Goal: Information Seeking & Learning: Learn about a topic

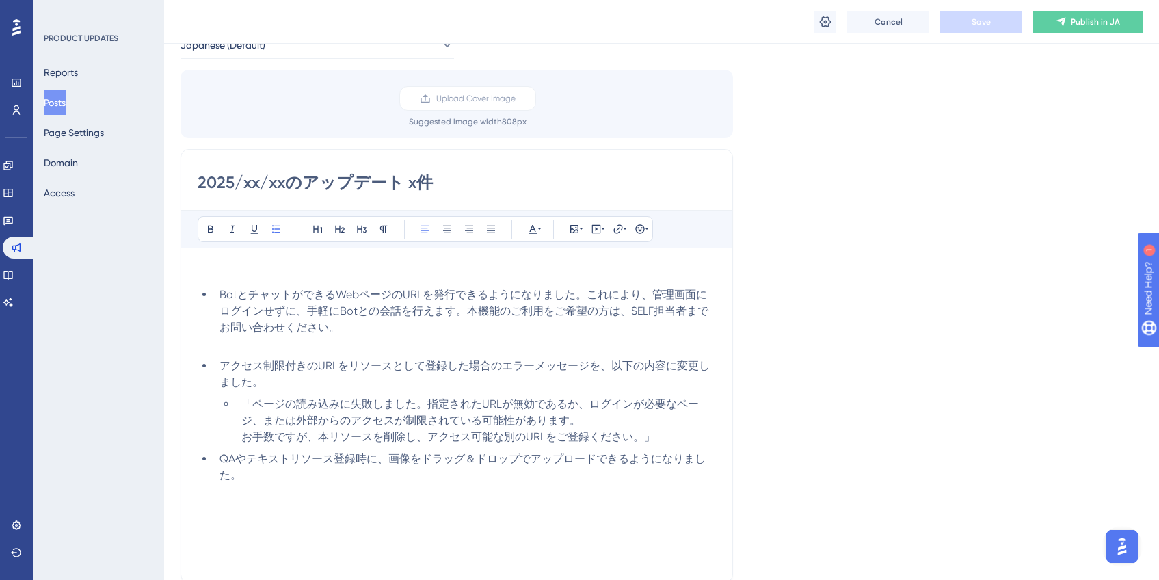
click at [534, 470] on li "QAやテキストリソース登録時に、画像をドラッグ＆ドロップでアップロードできるようになりました。" at bounding box center [465, 467] width 502 height 33
click at [388, 461] on span "QAやテキストリソース登録時に、画像をドラッグ＆ドロップでアップロードできるようになりました。" at bounding box center [462, 466] width 486 height 29
drag, startPoint x: 466, startPoint y: 461, endPoint x: 440, endPoint y: 460, distance: 26.7
click at [440, 460] on span "QAやテキストリソース登録時に、Botの回答として画像を登録できます。ドラッグ＆ドロップでアップロードできるようになりました。" at bounding box center [465, 466] width 493 height 29
click at [569, 461] on span "QAやテキストリソース登録時に、Botの回答内に画像を登録できます。ドラッグ＆ドロップでアップロードできるようになりました。" at bounding box center [465, 466] width 493 height 29
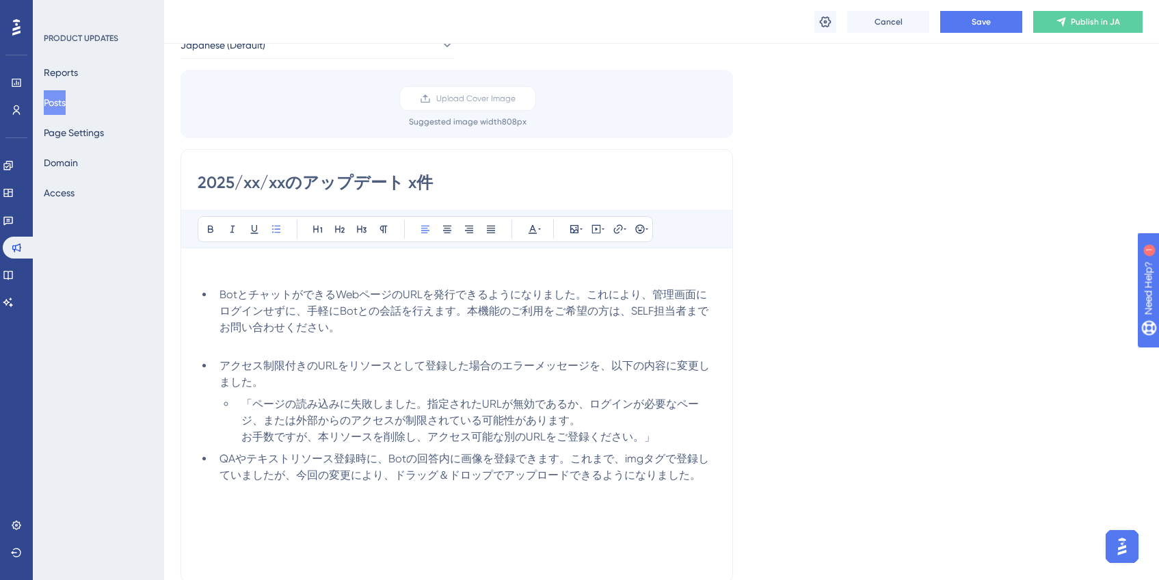
click at [706, 481] on li "QAやテキストリソース登録時に、Botの回答内に画像を登録できます。これまで、imgタグで登録していましたが、今回の変更により、ドラッグ＆ドロップでアップロー…" at bounding box center [465, 467] width 502 height 33
click at [945, 29] on button "Save" at bounding box center [981, 22] width 82 height 22
click at [708, 474] on li "QAやテキストリソース登録時に、Botの回答内に画像を登録できます。これまで、imgタグで登録していましたが、今回の変更により、ドラッグ＆ドロップでアップロー…" at bounding box center [465, 467] width 502 height 33
drag, startPoint x: 369, startPoint y: 494, endPoint x: 466, endPoint y: 496, distance: 96.4
click at [466, 496] on li "QAやテキストリソース登録時に、Botの回答内に画像を登録できます。これまで、imgタグで登録していましたが、今回の変更により、ドラッグ＆ドロップでアップロー…" at bounding box center [465, 475] width 502 height 49
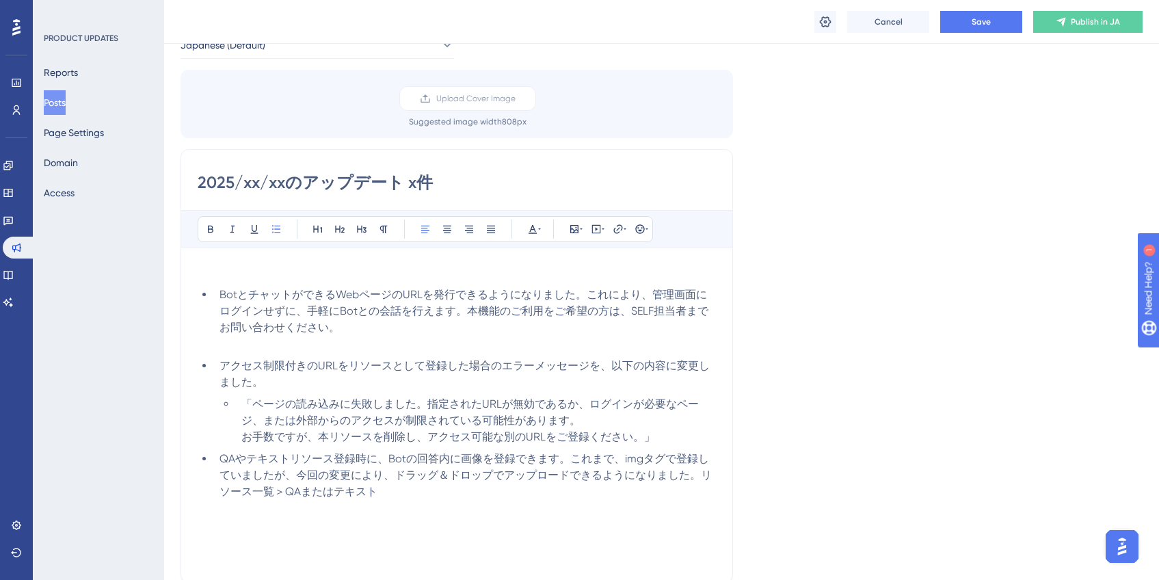
click at [272, 493] on span "QAやテキストリソース登録時に、Botの回答内に画像を登録できます。これまで、imgタグで登録していましたが、今回の変更により、ドラッグ＆ドロップでアップロー…" at bounding box center [465, 475] width 492 height 46
click at [440, 497] on li "QAやテキストリソース登録時に、Botの回答内に画像を登録できます。これまで、imgタグで登録していましたが、今回の変更により、ドラッグ＆ドロップでアップロー…" at bounding box center [465, 475] width 502 height 49
click at [332, 494] on span "QAやテキストリソース登録時に、Botの回答内に画像を登録できます。これまで、imgタグで登録していましたが、今回の変更により、ドラッグ＆ドロップでアップロー…" at bounding box center [465, 475] width 492 height 46
click at [276, 494] on span "QAやテキストリソース登録時に、Botの回答内に画像を登録できます。これまで、imgタグで登録していましたが、今回の変更により、ドラッグ＆ドロップでアップロー…" at bounding box center [465, 475] width 492 height 46
click at [424, 490] on span "QAやテキストリソース登録時に、Botの回答内に画像を登録できます。これまで、imgタグで登録していましたが、今回の変更により、ドラッグ＆ドロップでアップロー…" at bounding box center [465, 475] width 492 height 46
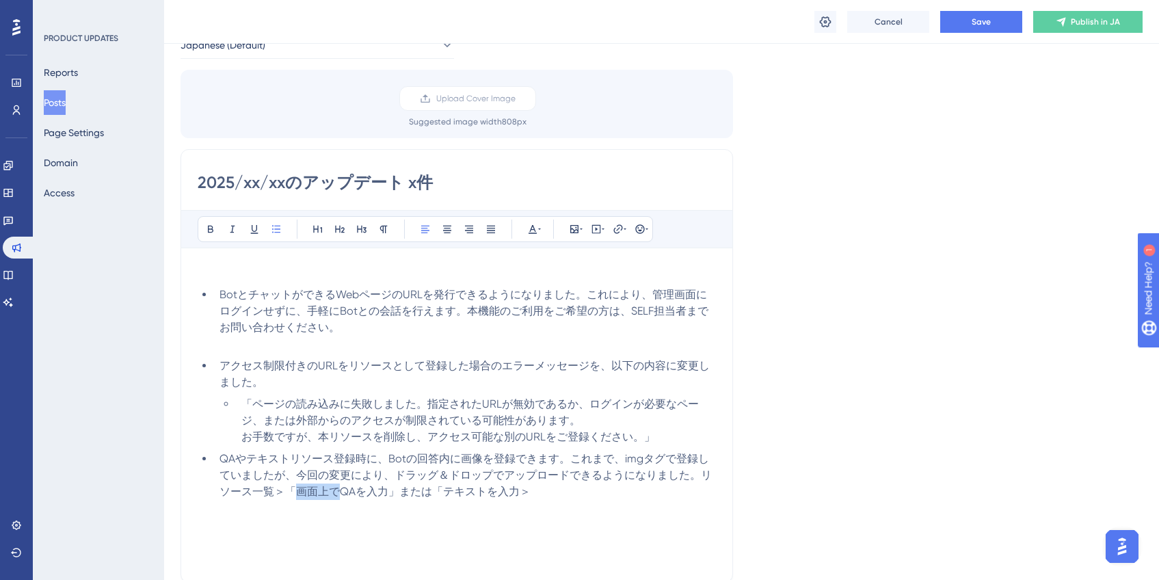
drag, startPoint x: 285, startPoint y: 494, endPoint x: 323, endPoint y: 494, distance: 38.3
click at [323, 494] on span "QAやテキストリソース登録時に、Botの回答内に画像を登録できます。これまで、imgタグで登録していましたが、今回の変更により、ドラッグ＆ドロップでアップロー…" at bounding box center [465, 475] width 492 height 46
copy span "画面上で"
click at [431, 489] on span "QAやテキストリソース登録時に、Botの回答内に画像を登録できます。これまで、imgタグで登録していましたが、今回の変更により、ドラッグ＆ドロップでアップロー…" at bounding box center [465, 475] width 492 height 46
click at [550, 490] on span "QAやテキストリソース登録時に、Botの回答内に画像を登録できます。これまで、imgタグで登録していましたが、今回の変更により、ドラッグ＆ドロップでアップロー…" at bounding box center [465, 475] width 492 height 46
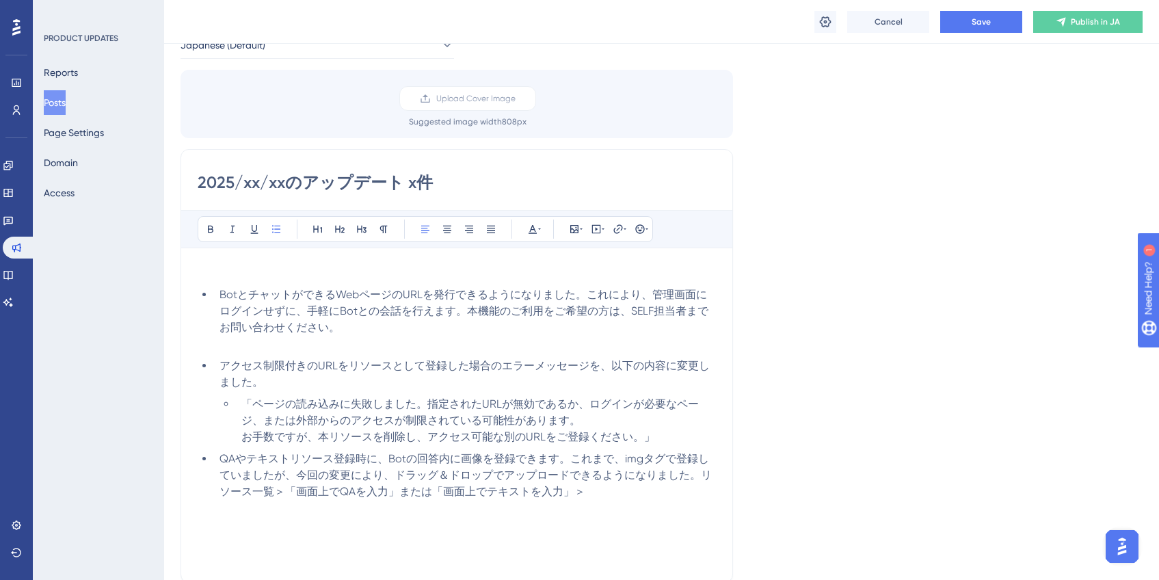
click at [583, 492] on li "QAやテキストリソース登録時に、Botの回答内に画像を登録できます。これまで、imgタグで登録していましたが、今回の変更により、ドラッグ＆ドロップでアップロー…" at bounding box center [465, 475] width 502 height 49
click at [997, 29] on button "Save" at bounding box center [981, 22] width 82 height 22
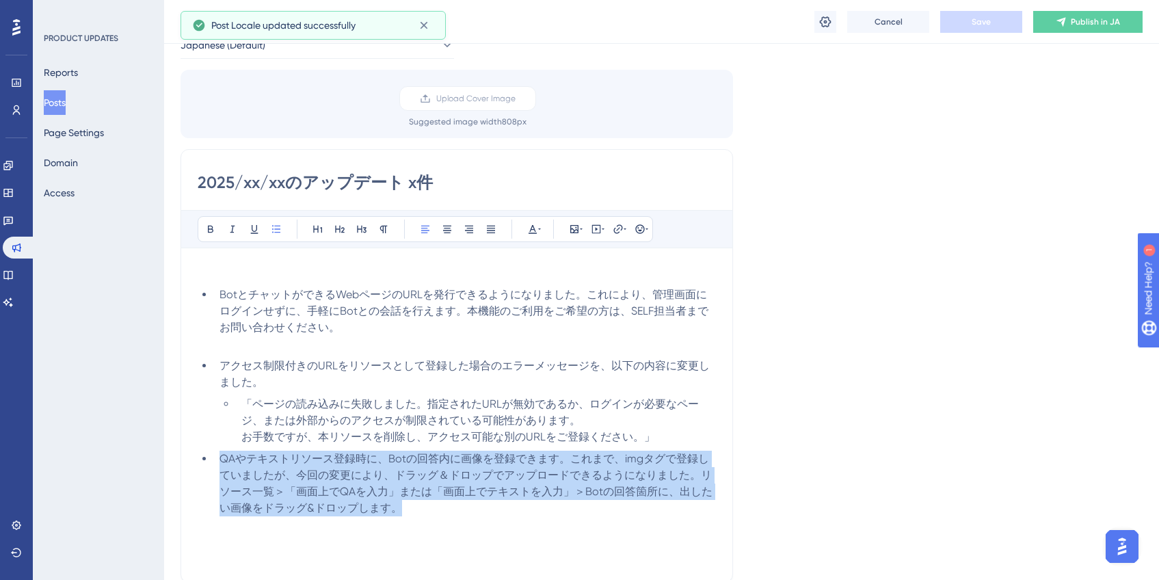
drag, startPoint x: 220, startPoint y: 457, endPoint x: 392, endPoint y: 521, distance: 183.9
click at [392, 521] on div "BotとチャットができるWebページのURLを発行できるようになりました。これにより、管理画面にログインせずに、手軽にBotとの会話を行えます。本機能のご利用…" at bounding box center [457, 415] width 518 height 301
copy span "QAやテキストリソース登録時に、Botの回答内に画像を登録できます。これまで、imgタグで登録していましたが、今回の変更により、ドラッグ＆ドロップでアップロー…"
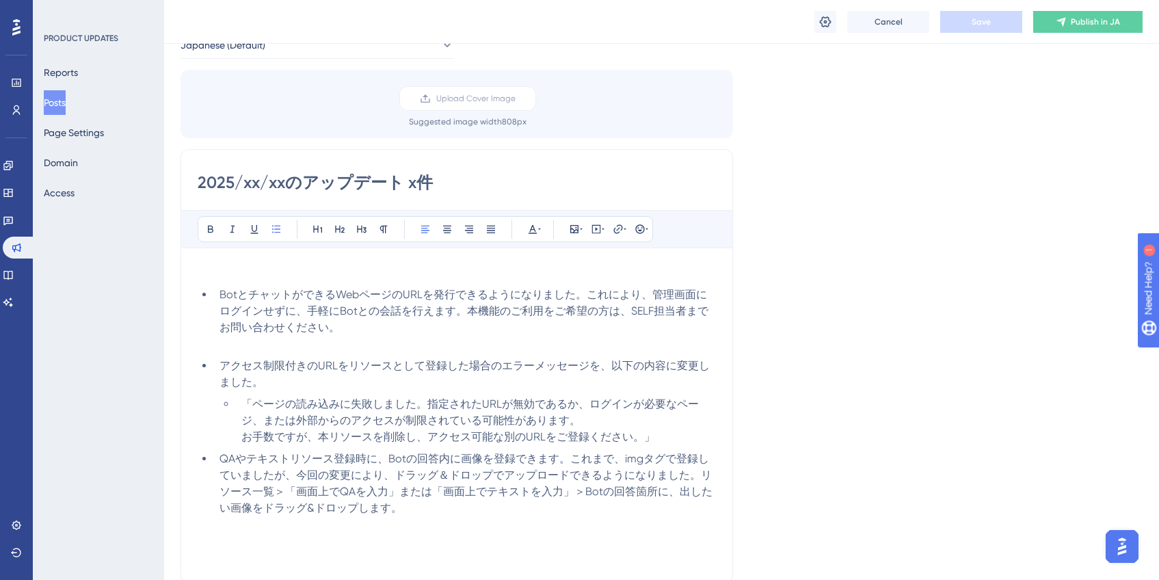
click at [297, 483] on li "QAやテキストリソース登録時に、Botの回答内に画像を登録できます。これまで、imgタグで登録していましたが、今回の変更により、ドラッグ＆ドロップでアップロー…" at bounding box center [465, 484] width 502 height 66
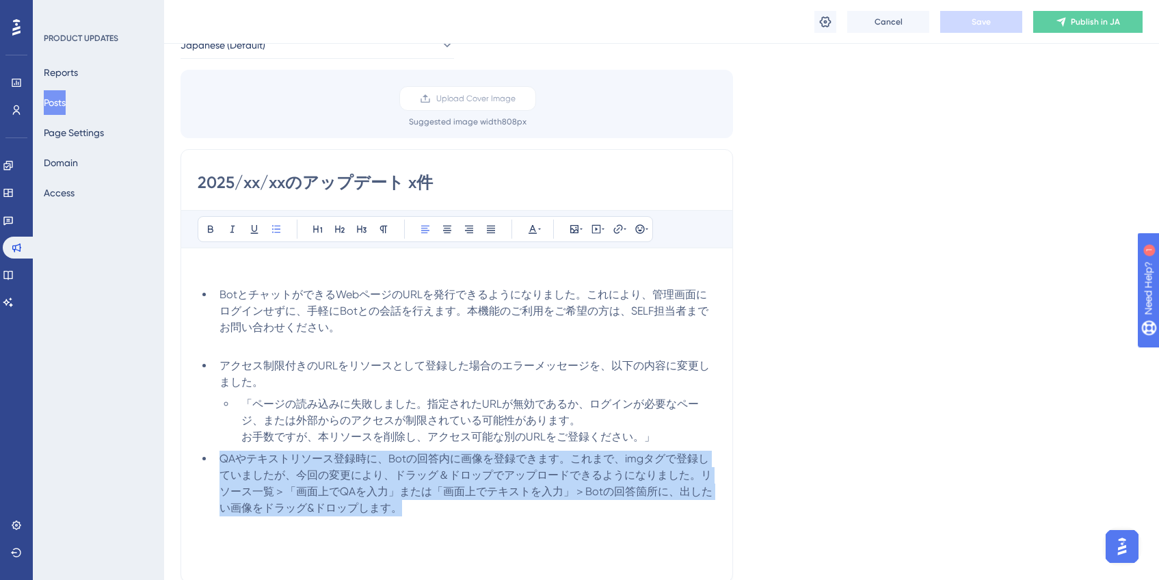
drag, startPoint x: 220, startPoint y: 460, endPoint x: 384, endPoint y: 503, distance: 169.0
click at [384, 503] on span "QAやテキストリソース登録時に、Botの回答内に画像を登録できます。これまで、imgタグで登録していましたが、今回の変更により、ドラッグ＆ドロップでアップロー…" at bounding box center [465, 483] width 493 height 62
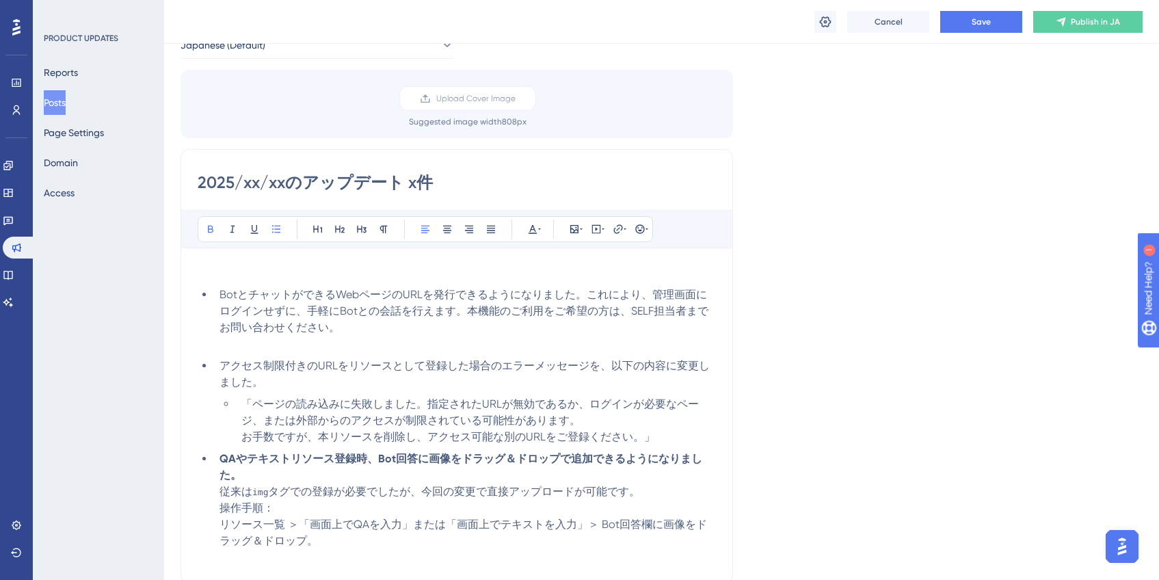
click at [379, 467] on li "QAやテキストリソース登録時、Bot回答に画像をドラッグ＆ドロップで追加できるようになりました。 従来は img タグでの登録が必要でしたが、今回の変更で直接…" at bounding box center [465, 500] width 502 height 98
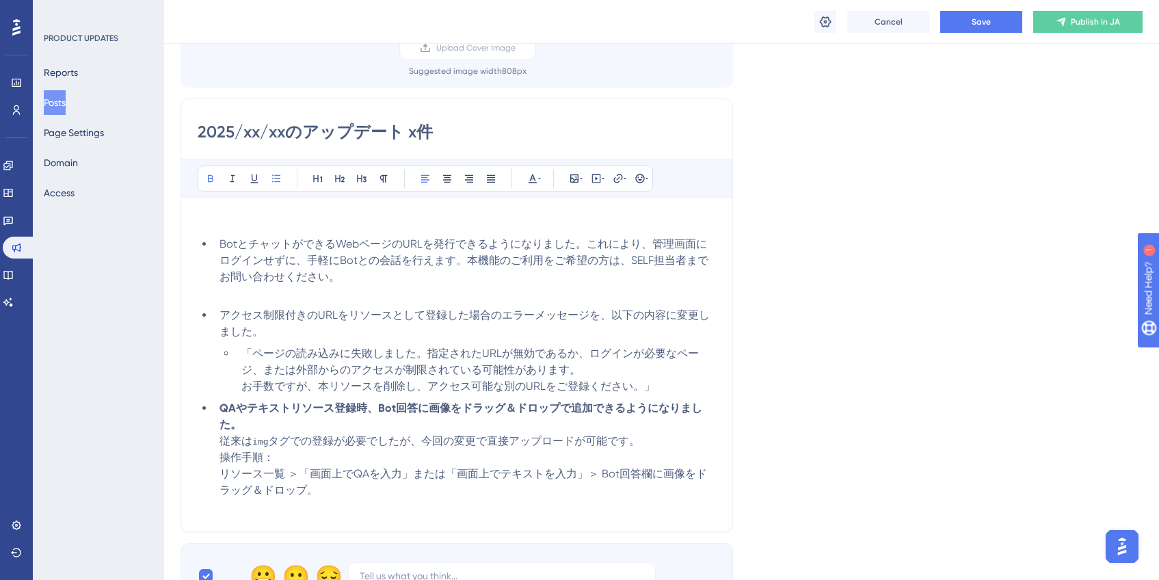
scroll to position [130, 0]
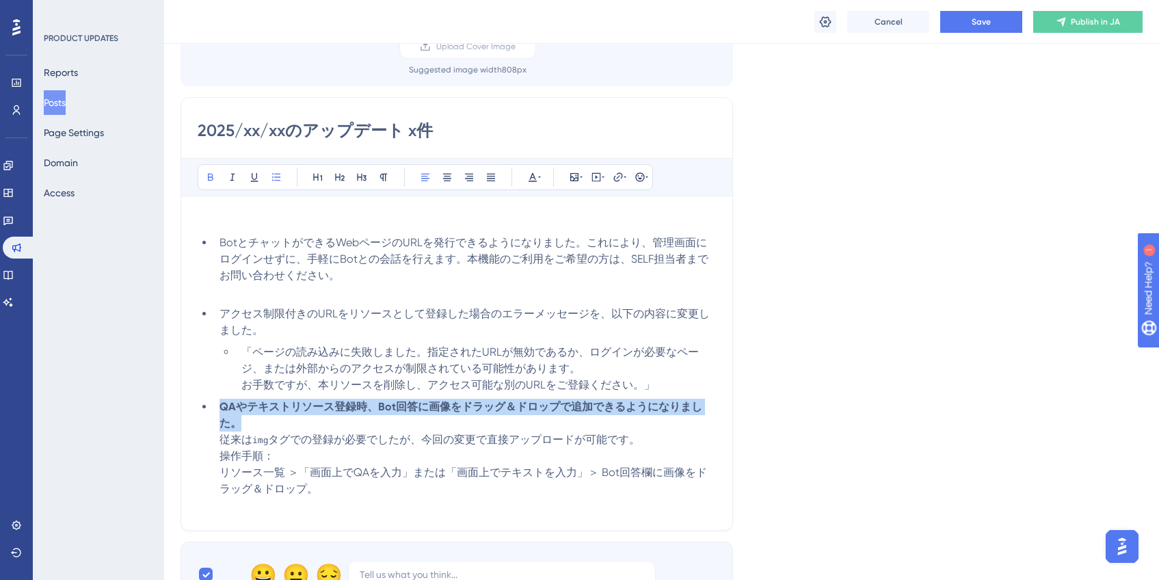
drag, startPoint x: 254, startPoint y: 427, endPoint x: 218, endPoint y: 414, distance: 37.8
click at [218, 414] on li "QAやテキストリソース登録時、Bot回答に画像をドラッグ＆ドロップで追加できるようになりました。 従来は img タグでの登録が必要でしたが、今回の変更で直接…" at bounding box center [465, 448] width 502 height 98
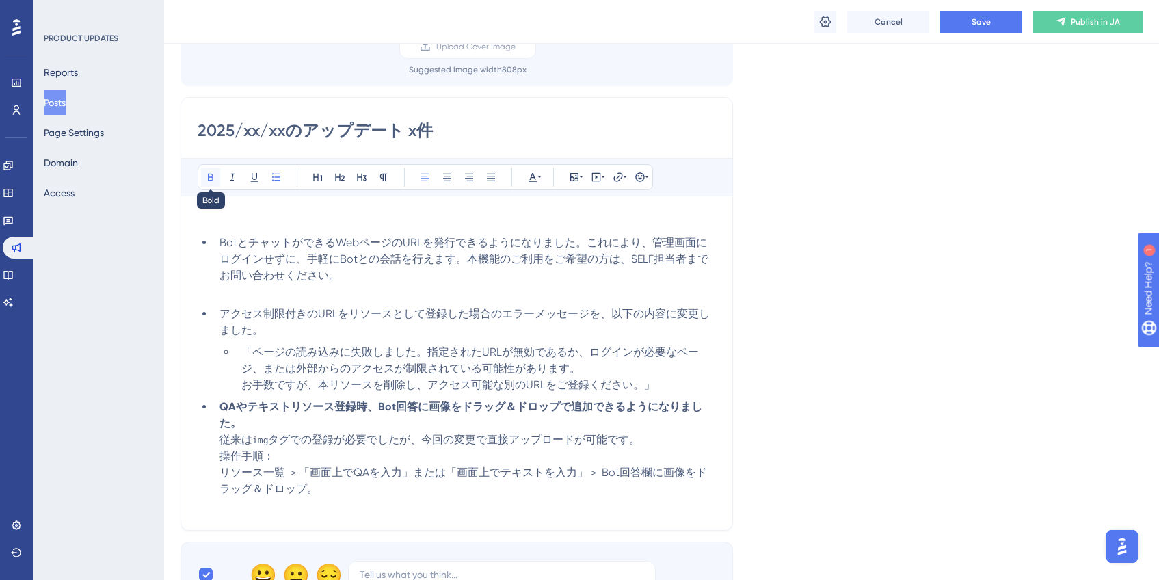
click at [214, 178] on icon at bounding box center [210, 177] width 11 height 11
click at [336, 416] on li "QAやテキストリソース登録時、Bot回答に画像をドラッグ＆ドロップで追加できるようになりました。 従来は img タグでの登録が必要でしたが、今回の変更で直接…" at bounding box center [465, 448] width 502 height 98
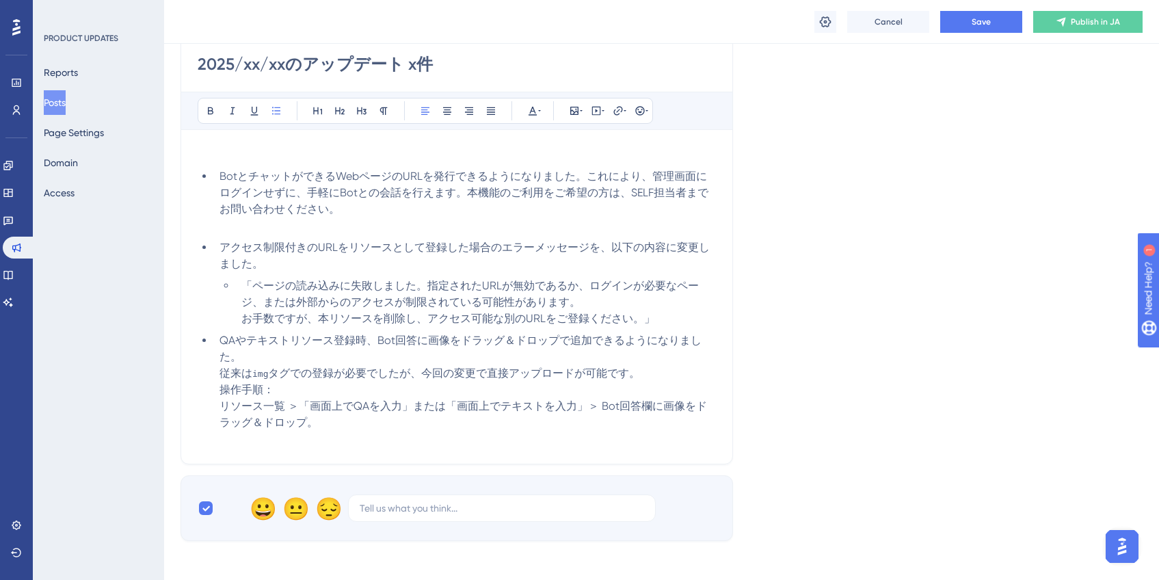
scroll to position [199, 0]
click at [219, 369] on span "従来は" at bounding box center [235, 370] width 33 height 13
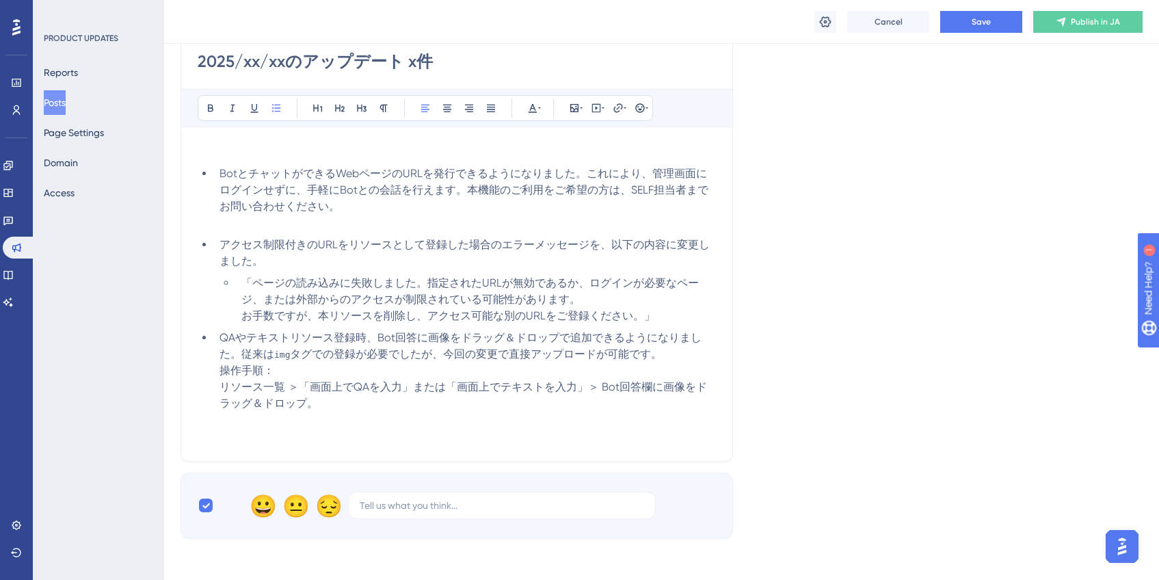
drag, startPoint x: 296, startPoint y: 356, endPoint x: 300, endPoint y: 363, distance: 8.0
click at [297, 358] on span "タグでの登録が必要でしたが、今回の変更で直接アップロードが可能です。" at bounding box center [476, 353] width 372 height 13
drag, startPoint x: 273, startPoint y: 355, endPoint x: 293, endPoint y: 355, distance: 19.1
click at [293, 355] on li "QAやテキストリソース登録時、Bot回答に画像をドラッグ＆ドロップで追加できるようになりました。従来は img タグでの登録が必要でしたが、今回の変更で直接ア…" at bounding box center [465, 371] width 502 height 82
click at [303, 355] on span "タグでの登録が必要でしたが、今回の変更で直接アップロードが可能です。" at bounding box center [476, 353] width 372 height 13
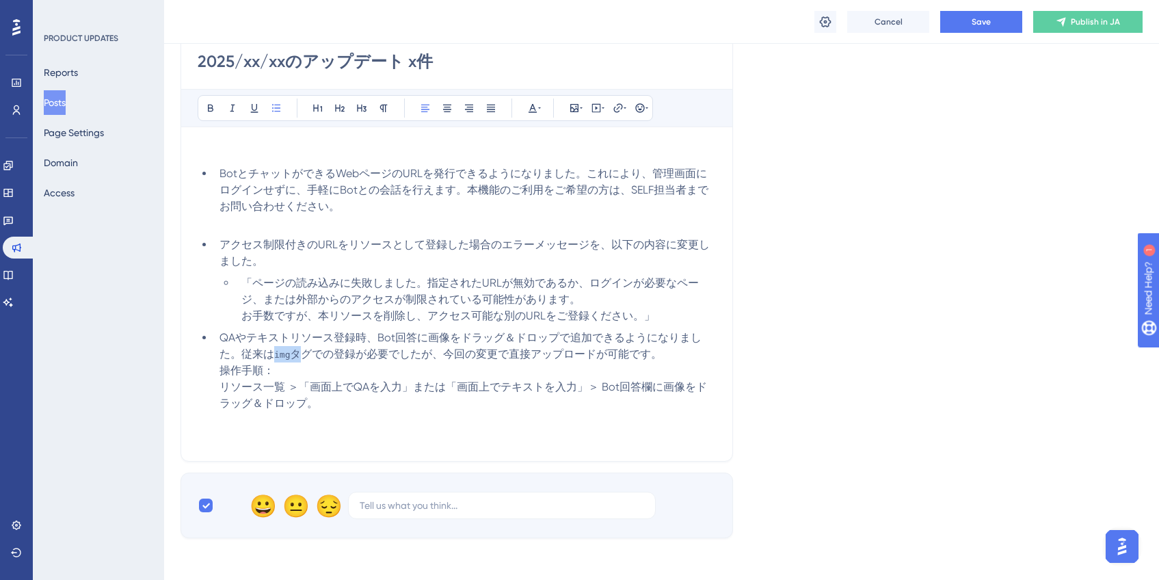
drag, startPoint x: 278, startPoint y: 356, endPoint x: 293, endPoint y: 356, distance: 15.0
click at [293, 356] on li "QAやテキストリソース登録時、Bot回答に画像をドラッグ＆ドロップで追加できるようになりました。従来は img タグでの登録が必要でしたが、今回の変更で直接ア…" at bounding box center [465, 371] width 502 height 82
click at [314, 360] on li "QAやテキストリソース登録時、Bot回答に画像をドラッグ＆ドロップで追加できるようになりました。従来は img タグでの登録が必要でしたが、今回の変更で直接ア…" at bounding box center [465, 371] width 502 height 82
click at [273, 358] on span "QAやテキストリソース登録時、Bot回答に画像をドラッグ＆ドロップで追加できるようになりました。従来は" at bounding box center [460, 345] width 482 height 29
drag, startPoint x: 276, startPoint y: 357, endPoint x: 290, endPoint y: 356, distance: 14.4
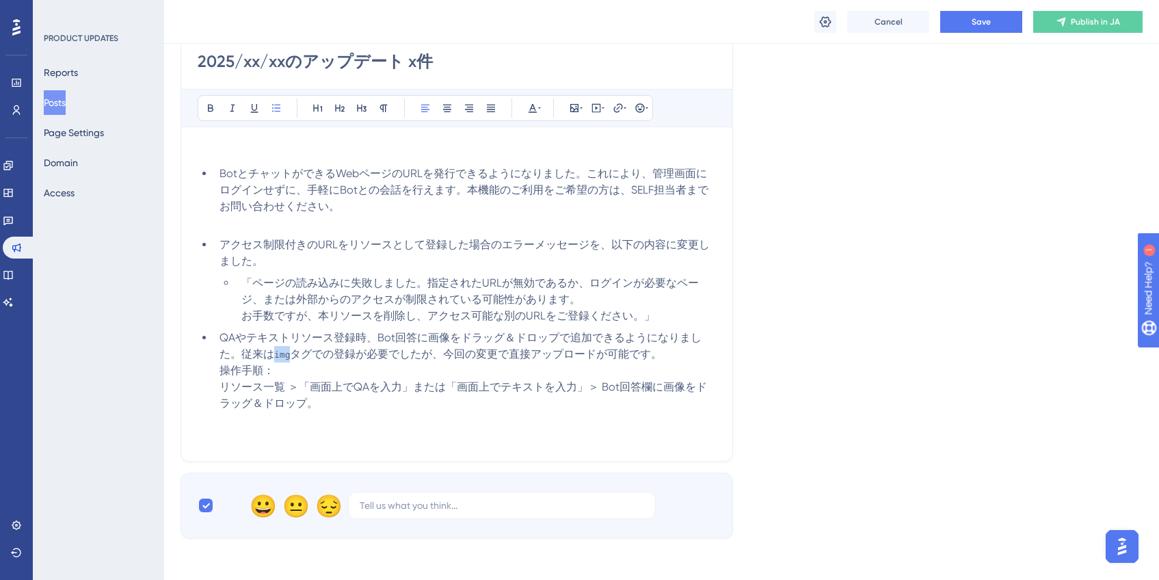
click at [290, 356] on li "QAやテキストリソース登録時、Bot回答に画像をドラッグ＆ドロップで追加できるようになりました。従来は img タグでの登録が必要でしたが、今回の変更で直接ア…" at bounding box center [465, 371] width 502 height 82
drag, startPoint x: 271, startPoint y: 351, endPoint x: 293, endPoint y: 352, distance: 22.6
click at [293, 352] on li "QAやテキストリソース登録時、Bot回答に画像をドラッグ＆ドロップで追加できるようになりました。従来は img タグでの登録が必要でしたが、今回の変更で直接ア…" at bounding box center [465, 371] width 502 height 82
click at [580, 340] on span "QAやテキストリソース登録時、Bot回答に画像をドラッグ＆ドロップで追加できるようになりました。従来は" at bounding box center [460, 345] width 482 height 29
click at [332, 407] on li "QAやテキストリソース登録時、Bot回答に画像をドラッグ＆ドロップで追加できるようになりました。従来は img タグでの登録が必要でしたが、今回の変更で直接ア…" at bounding box center [465, 371] width 502 height 82
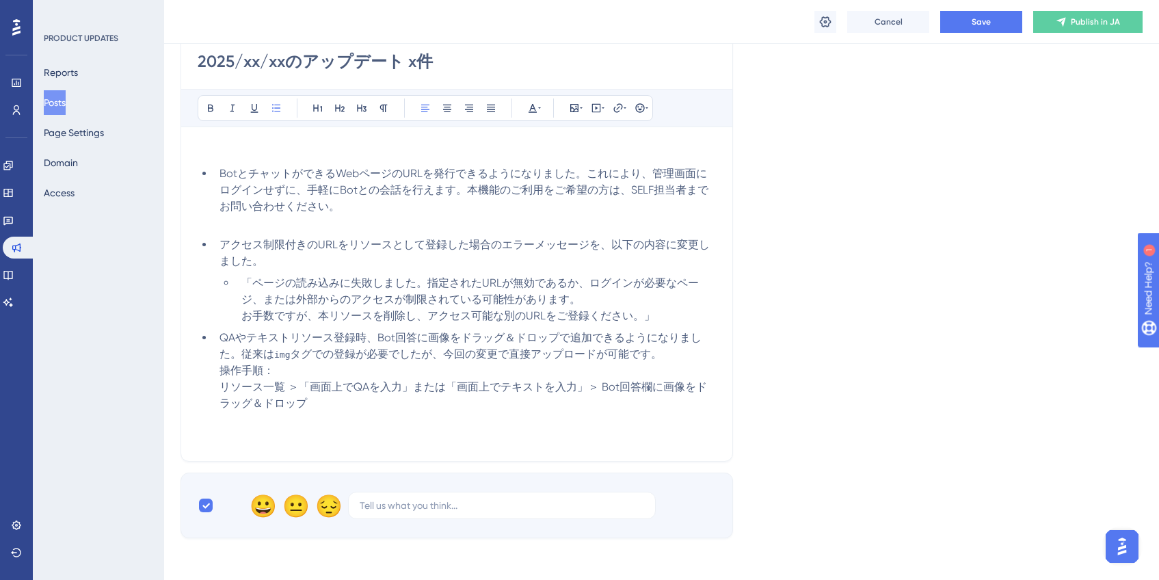
click at [545, 399] on li "QAやテキストリソース登録時、Bot回答に画像をドラッグ＆ドロップで追加できるようになりました。従来は img タグでの登録が必要でしたが、今回の変更で直接ア…" at bounding box center [465, 371] width 502 height 82
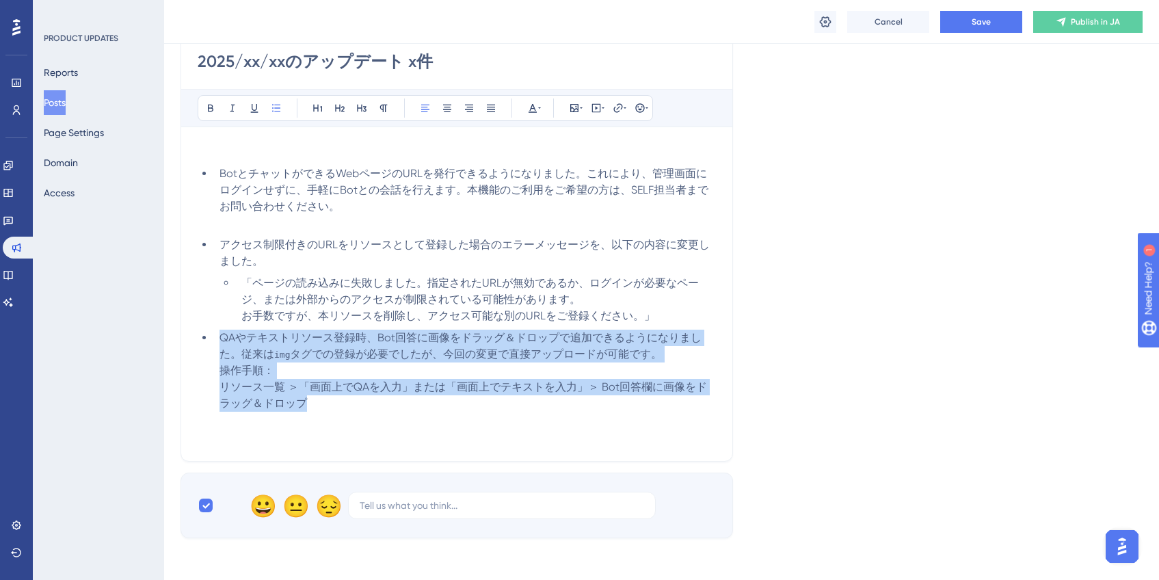
drag, startPoint x: 324, startPoint y: 399, endPoint x: 219, endPoint y: 339, distance: 120.9
click at [219, 339] on li "QAやテキストリソース登録時、Bot回答に画像をドラッグ＆ドロップで追加できるようになりました。従来は img タグでの登録が必要でしたが、今回の変更で直接ア…" at bounding box center [465, 371] width 502 height 82
copy li "QAやテキストリソース登録時、Bot回答に画像をドラッグ＆ドロップで追加できるようになりました。従来は img タグでの登録が必要でしたが、今回の変更で直接ア…"
click at [376, 347] on li "QAやテキストリソース登録時、Bot回答に画像をドラッグ＆ドロップで追加できるようになりました。従来は img タグでの登録が必要でしたが、今回の変更で直接ア…" at bounding box center [465, 371] width 502 height 82
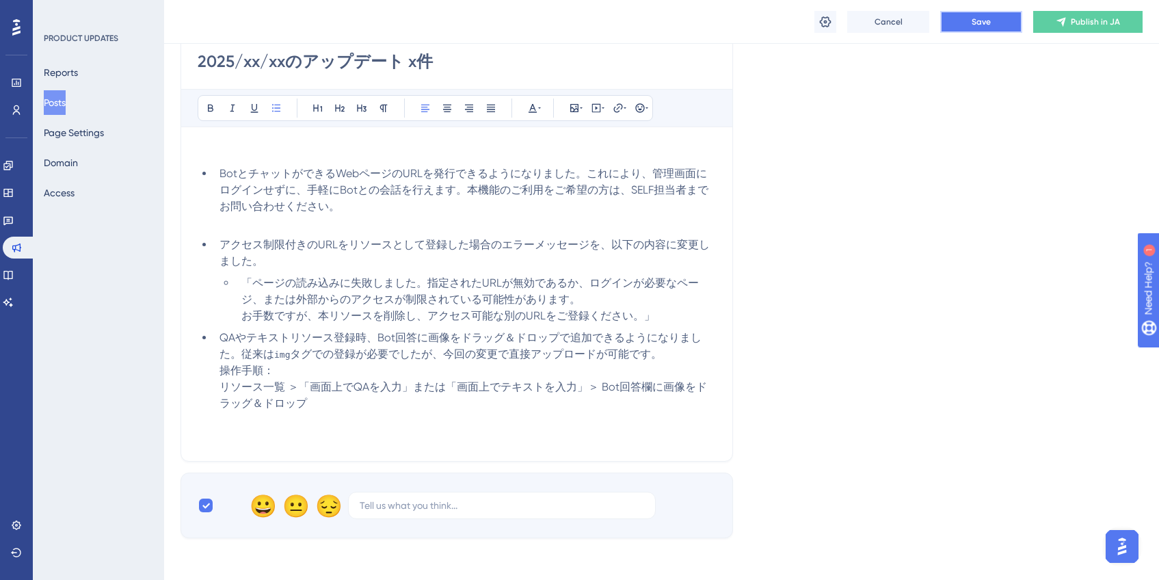
click at [980, 26] on span "Save" at bounding box center [981, 21] width 19 height 11
